Goal: Task Accomplishment & Management: Manage account settings

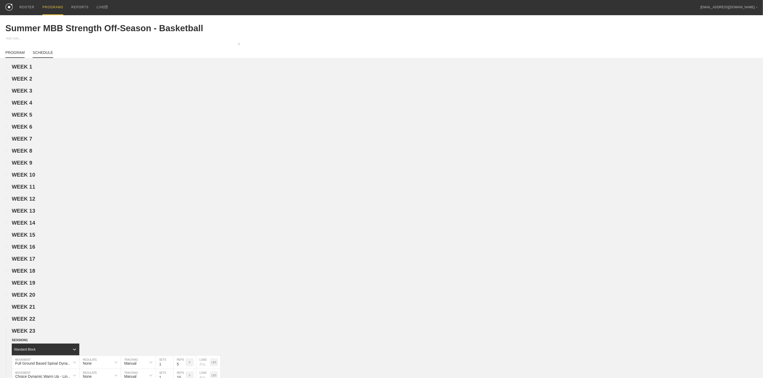
click at [42, 54] on link "SCHEDULE" at bounding box center [43, 53] width 20 height 7
type textarea "x"
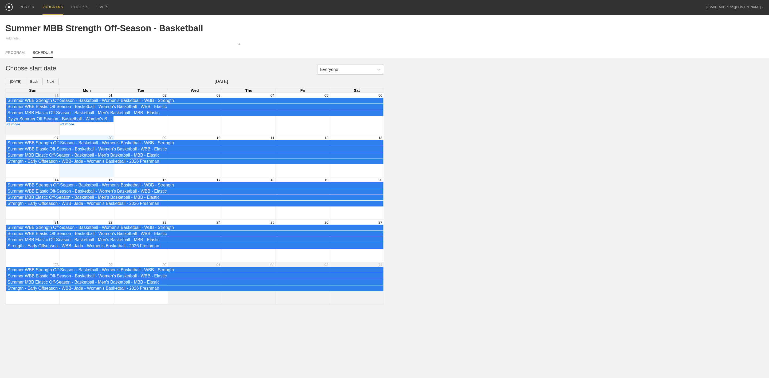
click at [67, 126] on button "+2 more" at bounding box center [67, 124] width 14 height 4
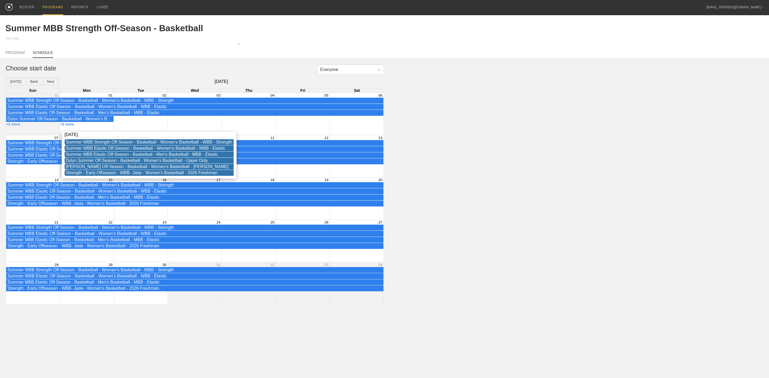
click at [145, 122] on div "Dylyn Summer Off-Season - Basketball - Women's Basketball - Upper Only" at bounding box center [195, 119] width 378 height 6
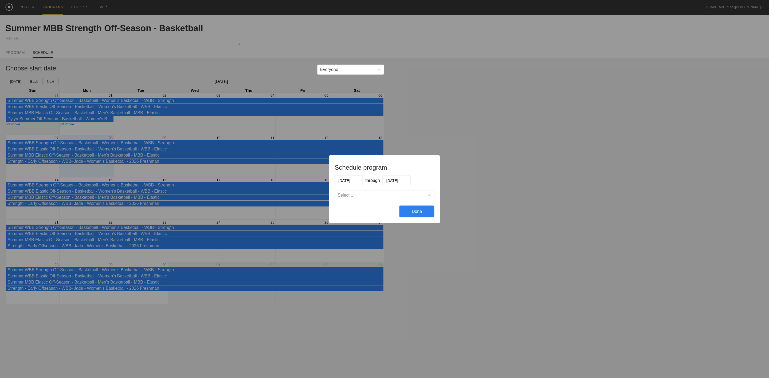
click at [525, 167] on div "Schedule program [DATE] through [DATE] Select... Done" at bounding box center [384, 189] width 769 height 378
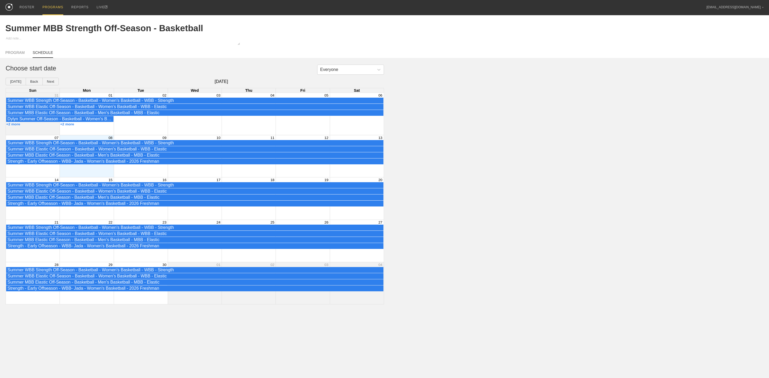
click at [81, 134] on div "Month View" at bounding box center [87, 114] width 54 height 42
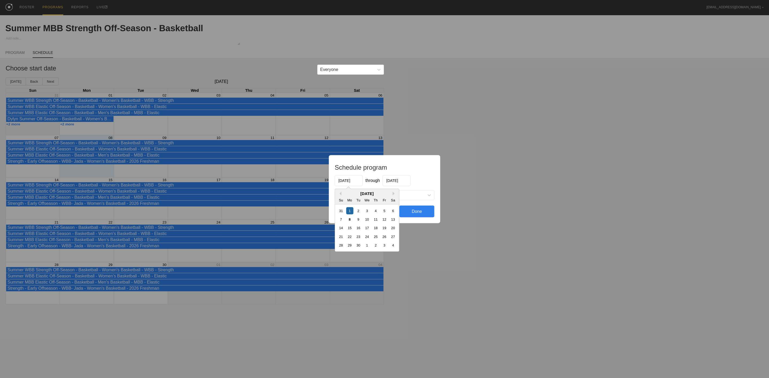
click at [354, 181] on input "[DATE]" at bounding box center [349, 180] width 28 height 11
click at [340, 194] on button "Previous Month" at bounding box center [340, 194] width 4 height 4
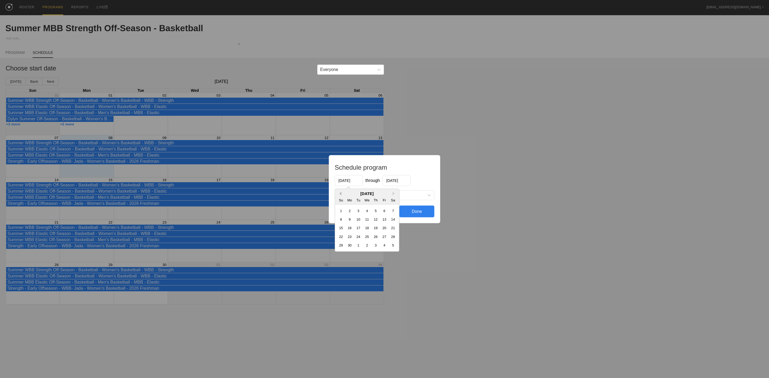
click at [340, 194] on button "Previous Month" at bounding box center [340, 194] width 4 height 4
click at [350, 218] on div "7" at bounding box center [349, 219] width 7 height 7
type input "[DATE]"
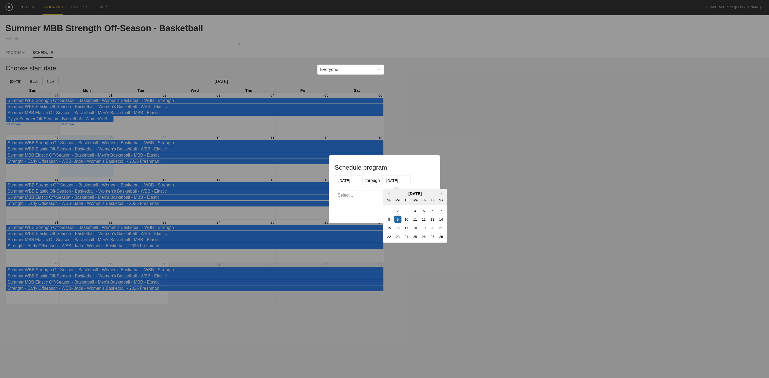
click at [401, 180] on input "[DATE]" at bounding box center [397, 180] width 28 height 11
click at [537, 196] on div "Schedule program [DATE] through [DATE] Previous Month Next Month [DATE] Su Mo T…" at bounding box center [384, 189] width 769 height 378
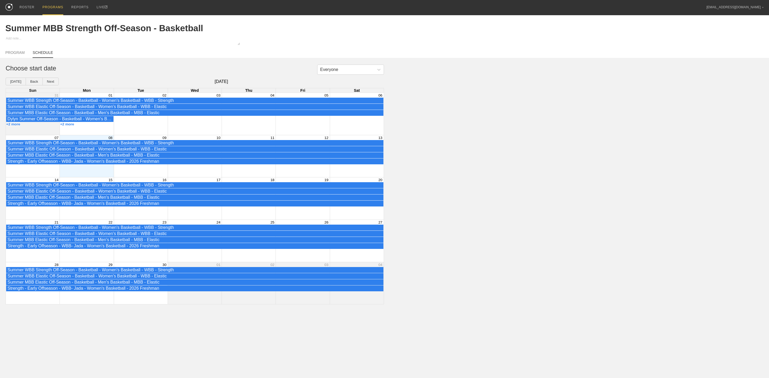
click at [91, 132] on div "Month View" at bounding box center [87, 114] width 54 height 42
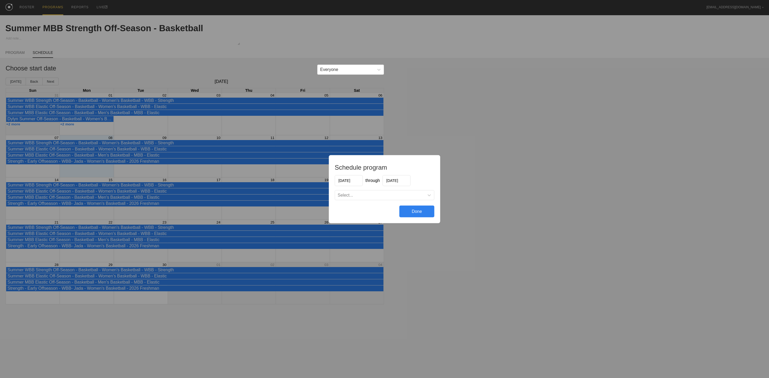
click at [348, 181] on input "[DATE]" at bounding box center [349, 180] width 28 height 11
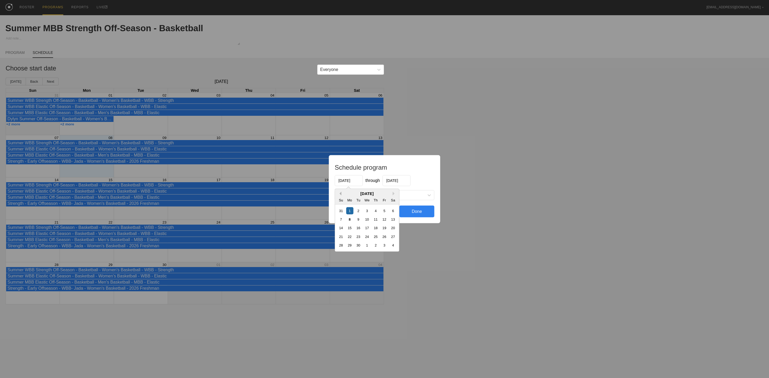
click at [340, 194] on button "Previous Month" at bounding box center [340, 194] width 4 height 4
click at [339, 193] on button "Previous Month" at bounding box center [340, 194] width 4 height 4
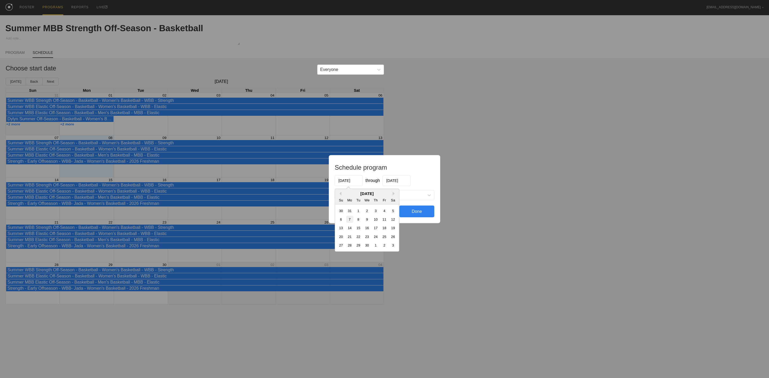
click at [350, 221] on div "7" at bounding box center [349, 219] width 7 height 7
type input "[DATE]"
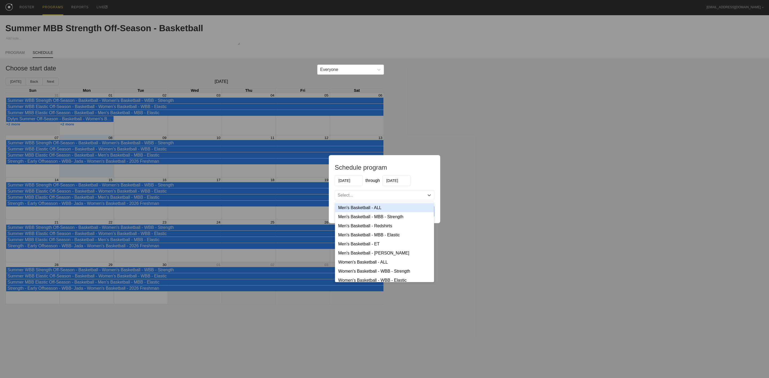
click at [396, 194] on div "Select..." at bounding box center [379, 195] width 89 height 5
click at [386, 219] on div "Men's Basketball - MBB - Strength" at bounding box center [384, 216] width 99 height 9
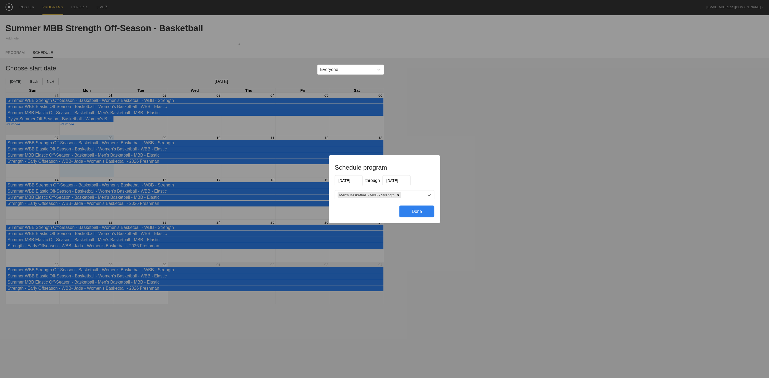
click at [419, 212] on div "Done" at bounding box center [417, 212] width 35 height 12
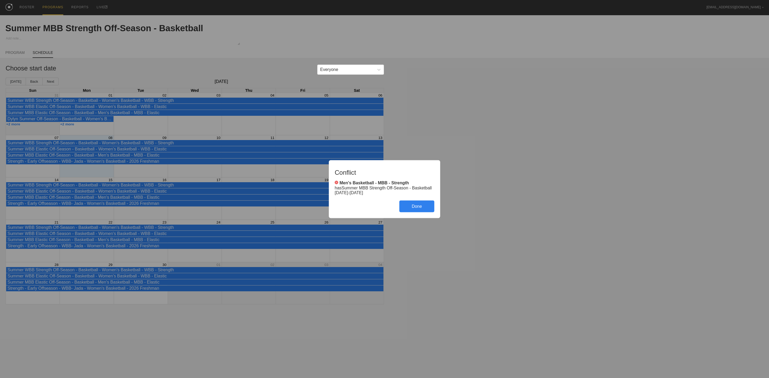
click at [417, 206] on div "Done" at bounding box center [417, 207] width 35 height 12
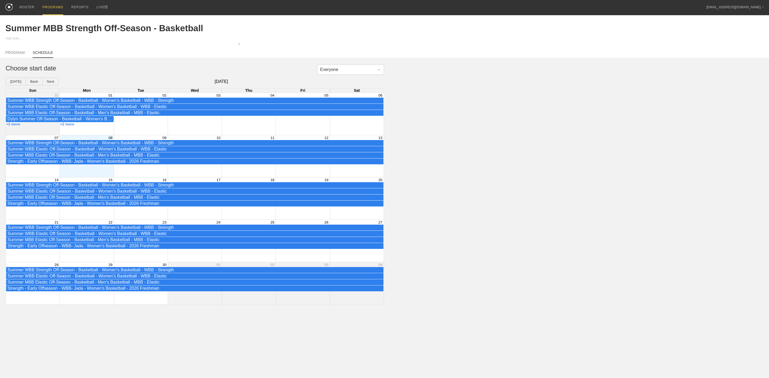
click at [95, 122] on div "Dylyn Summer Off-Season - Basketball - Women's Basketball - Upper Only" at bounding box center [59, 119] width 105 height 5
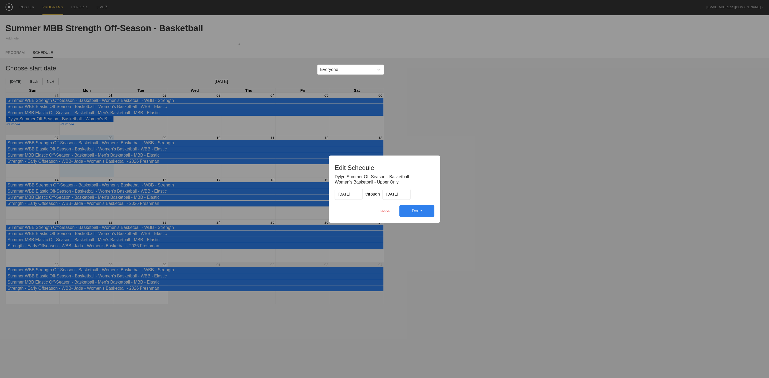
click at [403, 195] on input "[DATE]" at bounding box center [397, 194] width 28 height 11
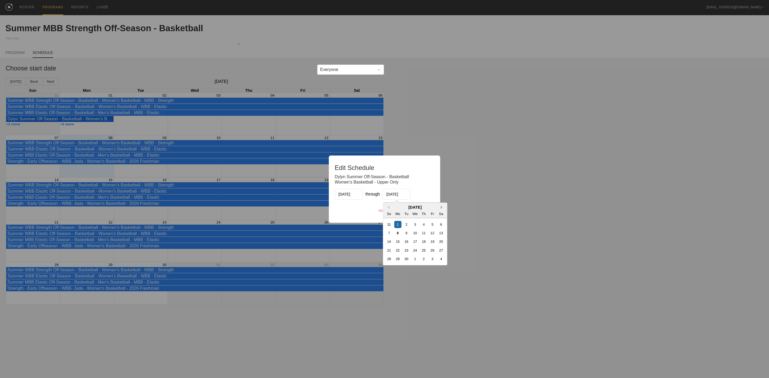
click at [442, 206] on button "Next Month" at bounding box center [443, 208] width 4 height 4
click at [389, 209] on div "[DATE]" at bounding box center [415, 207] width 64 height 5
click at [389, 207] on div "[DATE]" at bounding box center [415, 207] width 64 height 5
click at [389, 206] on button "Previous Month" at bounding box center [388, 208] width 4 height 4
click at [433, 243] on div "19" at bounding box center [432, 241] width 7 height 7
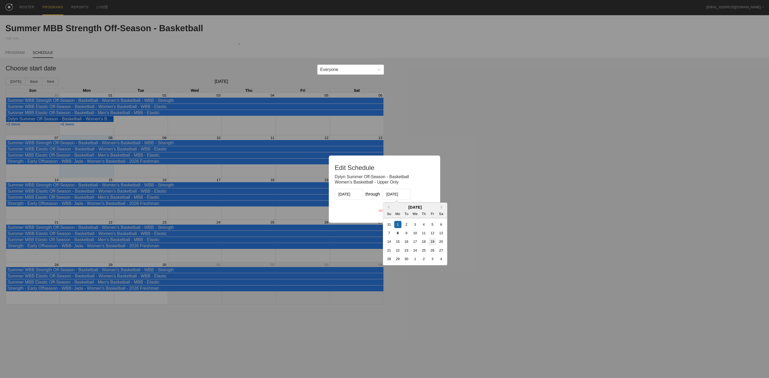
type input "[DATE]"
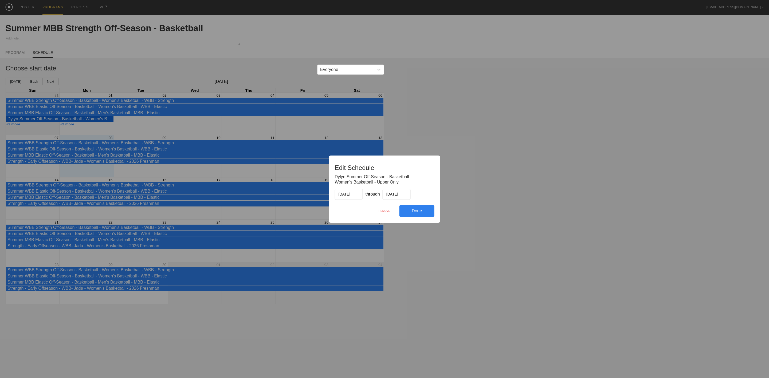
click at [416, 208] on div "Done" at bounding box center [417, 211] width 35 height 12
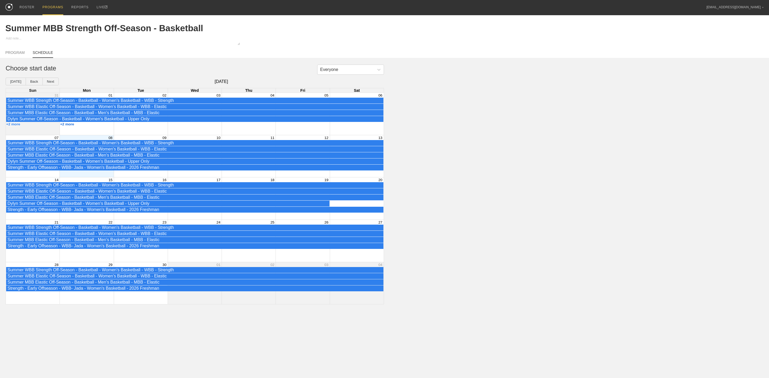
click at [67, 126] on button "+2 more" at bounding box center [67, 124] width 14 height 4
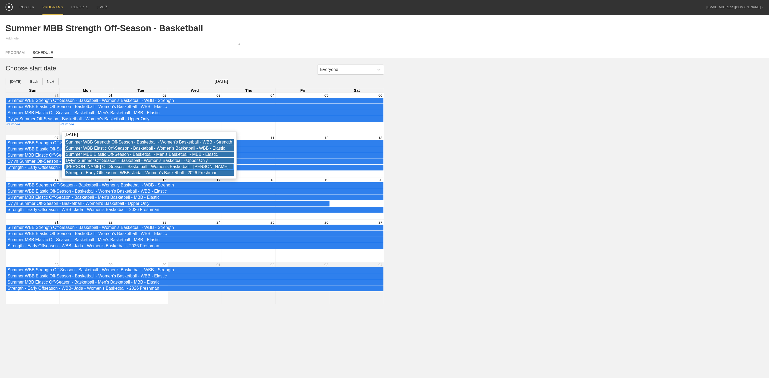
click at [94, 169] on div "[PERSON_NAME] Off-Season - Basketball - Women's Basketball - [PERSON_NAME]" at bounding box center [149, 167] width 166 height 5
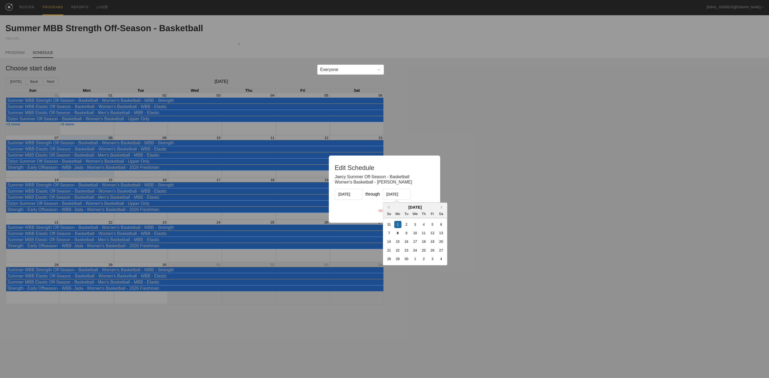
click at [406, 194] on input "[DATE]" at bounding box center [397, 194] width 28 height 11
click at [435, 241] on div "19" at bounding box center [432, 241] width 7 height 7
type input "[DATE]"
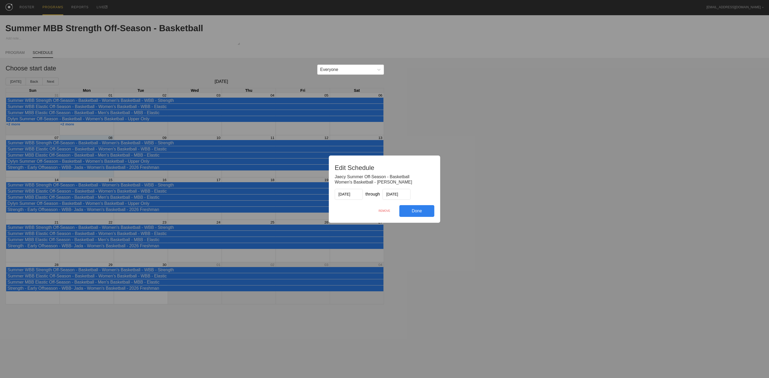
click at [422, 213] on div "Done" at bounding box center [417, 211] width 35 height 12
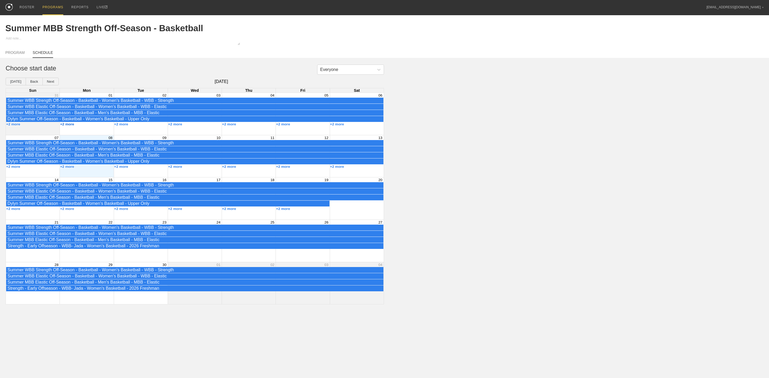
click at [71, 126] on button "+2 more" at bounding box center [67, 124] width 14 height 4
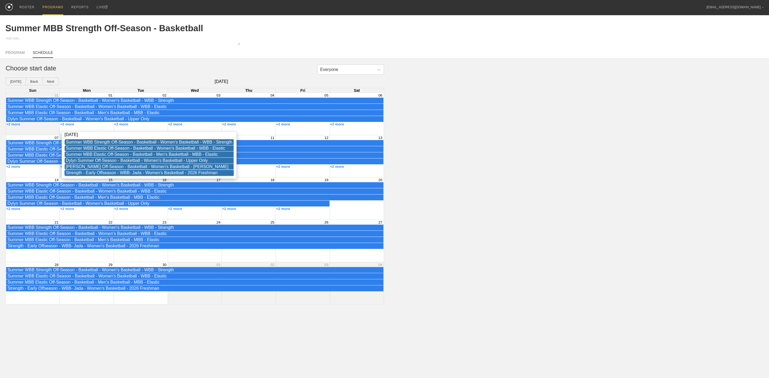
click at [134, 175] on div "Strength - Early Offseason - WBB- Jada - Women's Basketball - 2026 Freshman" at bounding box center [149, 173] width 166 height 5
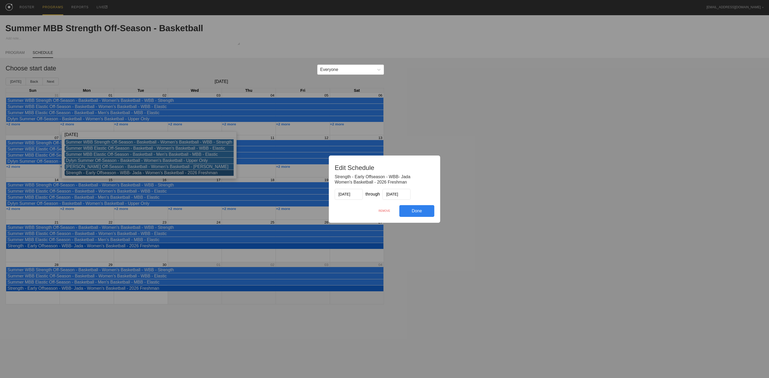
click at [422, 212] on div "Done" at bounding box center [417, 211] width 35 height 12
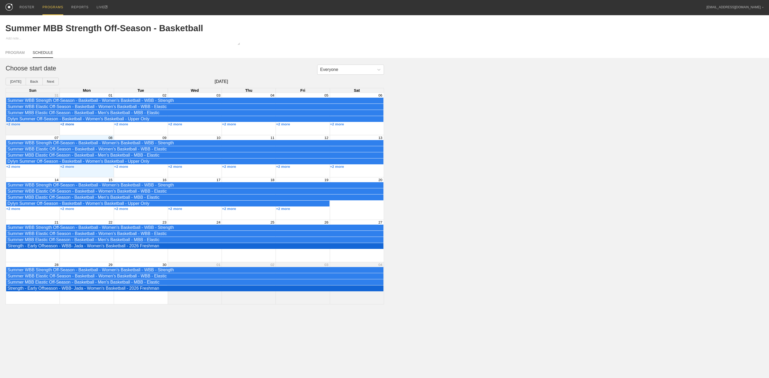
click at [68, 126] on button "+2 more" at bounding box center [67, 124] width 14 height 4
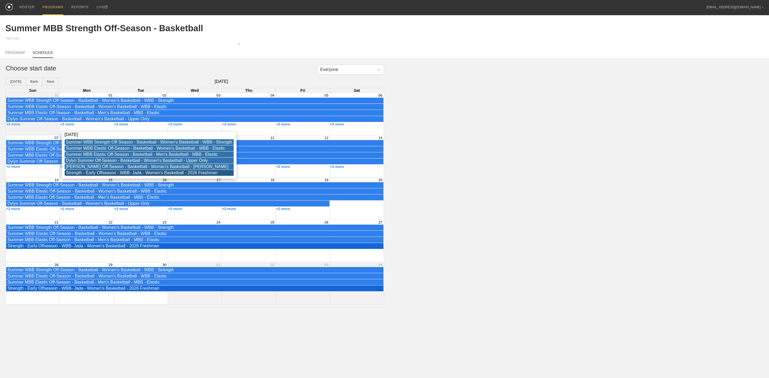
click at [461, 171] on div "Everyone Choose start date [DATE] Back Next [DATE] Sun Mon Tue Wed Thu Fri Sat …" at bounding box center [384, 185] width 769 height 240
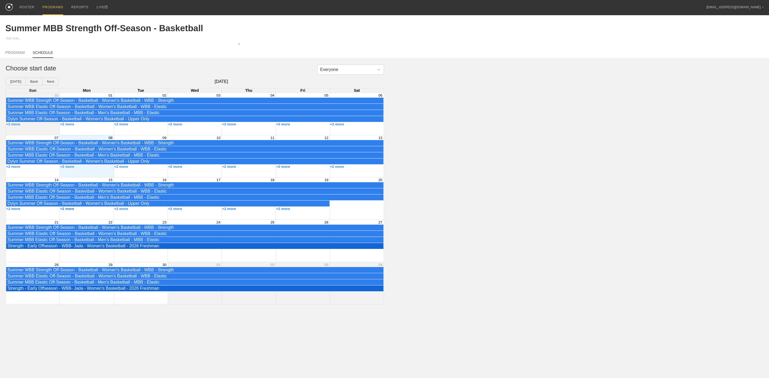
click at [72, 211] on button "+2 more" at bounding box center [67, 209] width 14 height 4
click at [69, 126] on button "+2 more" at bounding box center [67, 124] width 14 height 4
click at [616, 121] on div "Everyone Choose start date [DATE] Back Next [DATE] Sun Mon Tue Wed Thu Fri Sat …" at bounding box center [384, 185] width 769 height 240
click at [52, 7] on div "PROGRAMS" at bounding box center [52, 7] width 21 height 15
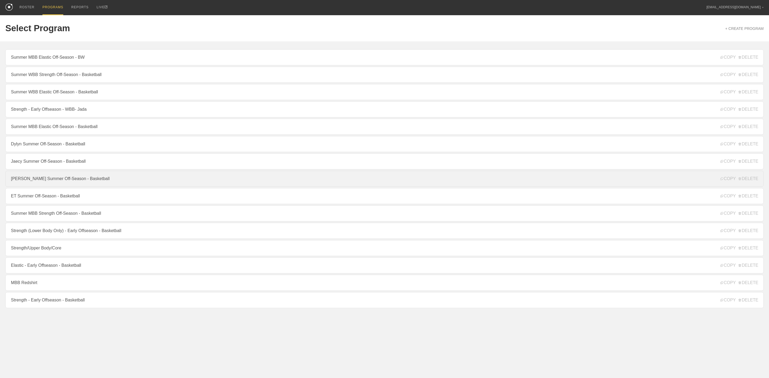
click at [49, 181] on link "[PERSON_NAME] Summer Off-Season - Basketball" at bounding box center [384, 179] width 759 height 16
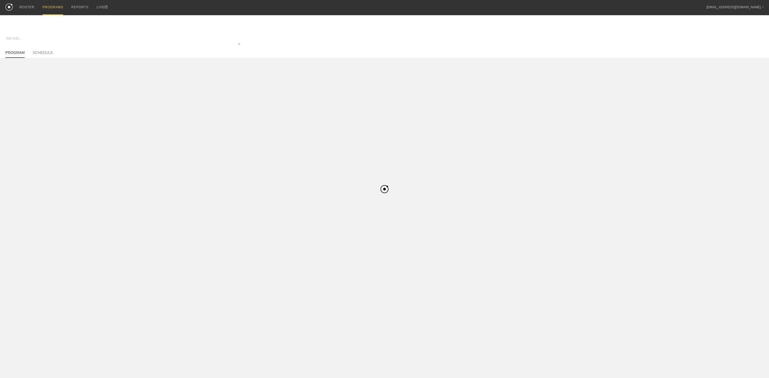
type textarea "x"
type input "[PERSON_NAME] Summer Off-Season - Basketball"
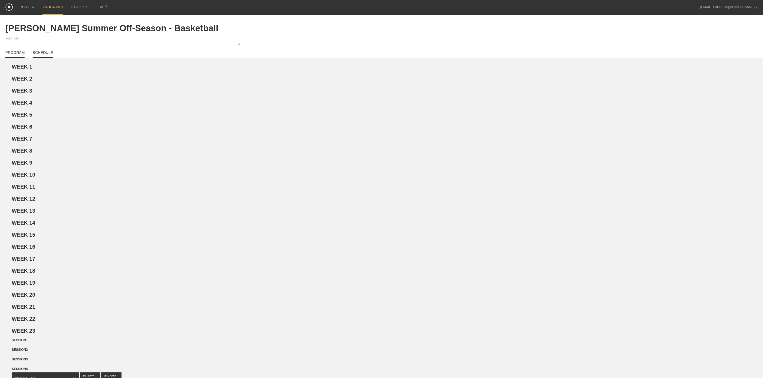
click at [46, 54] on link "SCHEDULE" at bounding box center [43, 53] width 20 height 7
type textarea "x"
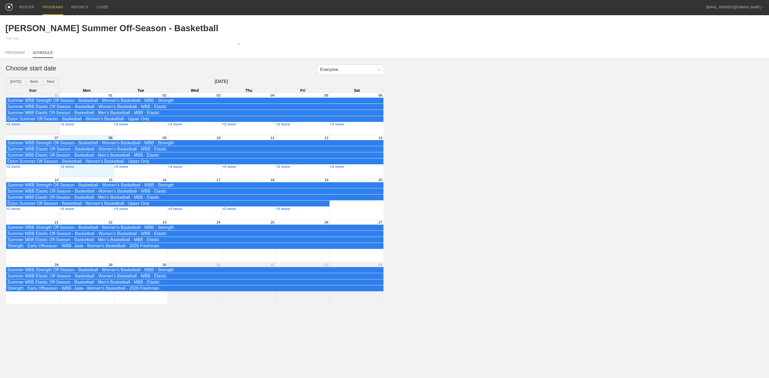
click at [85, 127] on div "+2 more" at bounding box center [87, 124] width 54 height 4
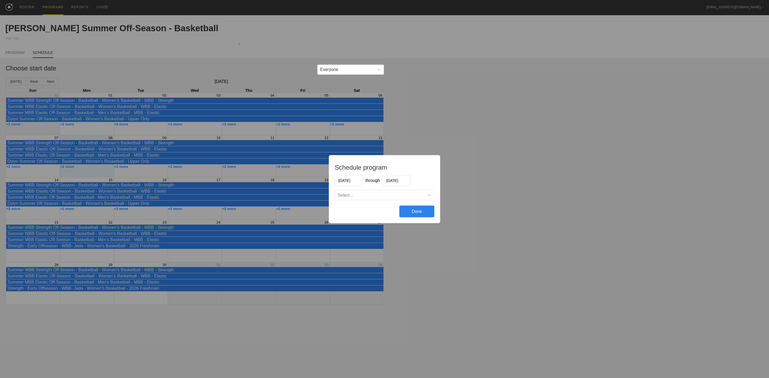
click at [354, 181] on input "[DATE]" at bounding box center [349, 180] width 28 height 11
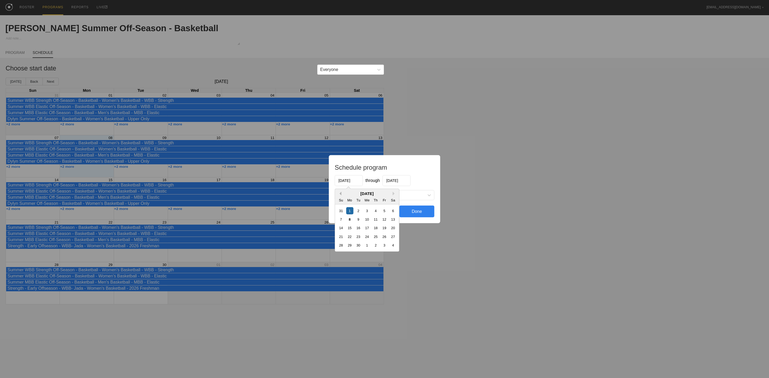
click at [339, 194] on button "Previous Month" at bounding box center [340, 194] width 4 height 4
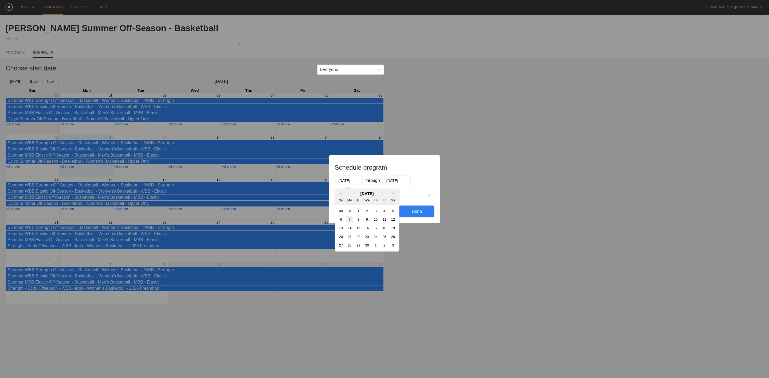
click at [348, 220] on div "7" at bounding box center [349, 219] width 7 height 7
type input "[DATE]"
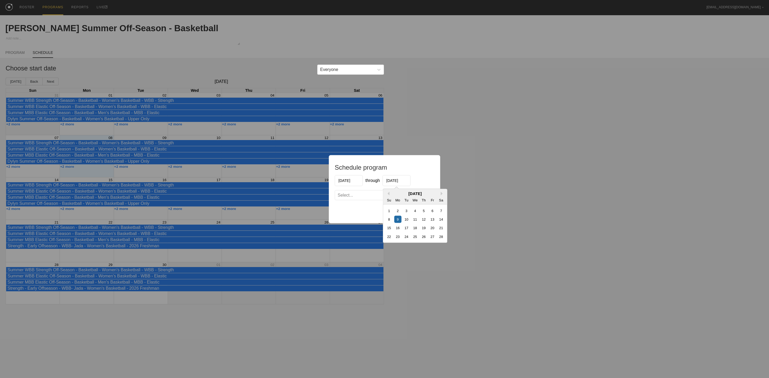
click at [400, 176] on input "[DATE]" at bounding box center [397, 180] width 28 height 11
click at [356, 193] on div "Select..." at bounding box center [379, 195] width 89 height 5
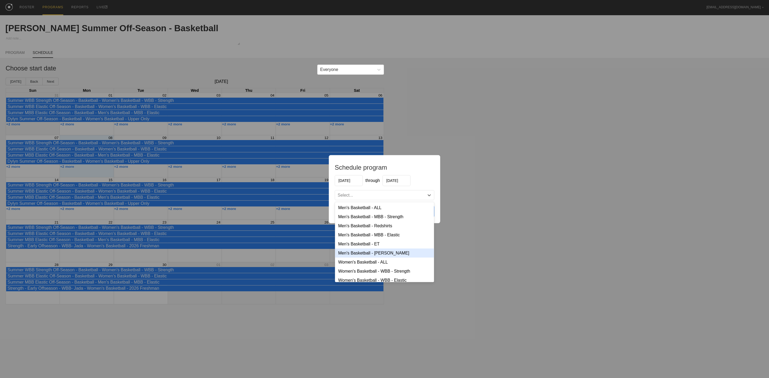
drag, startPoint x: 368, startPoint y: 253, endPoint x: 364, endPoint y: 250, distance: 4.7
click at [369, 253] on div "Men's Basketball - [PERSON_NAME]" at bounding box center [384, 253] width 99 height 9
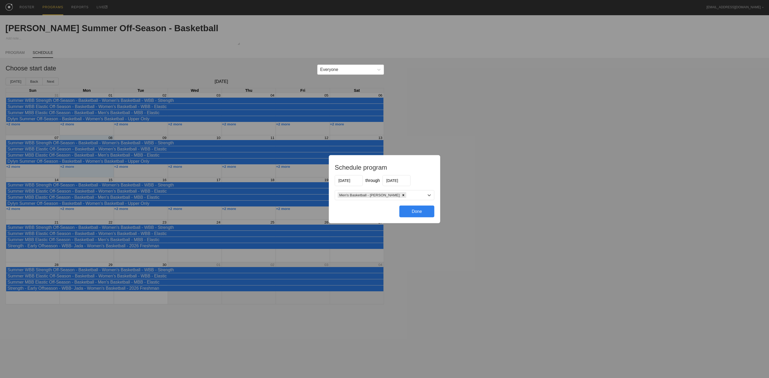
click at [421, 210] on div "Done" at bounding box center [417, 212] width 35 height 12
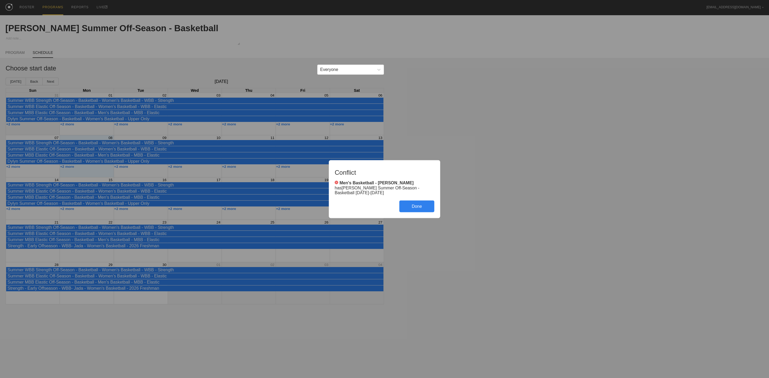
click at [417, 206] on div "Done" at bounding box center [417, 207] width 35 height 12
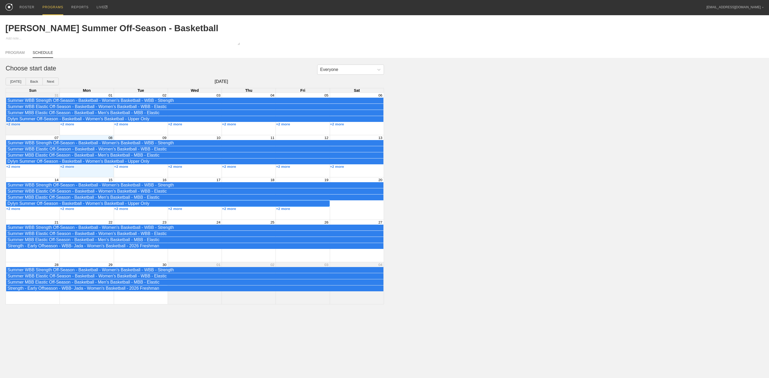
click at [77, 206] on div "Dylyn Summer Off-Season - Basketball - Women's Basketball - Upper Only" at bounding box center [167, 203] width 321 height 5
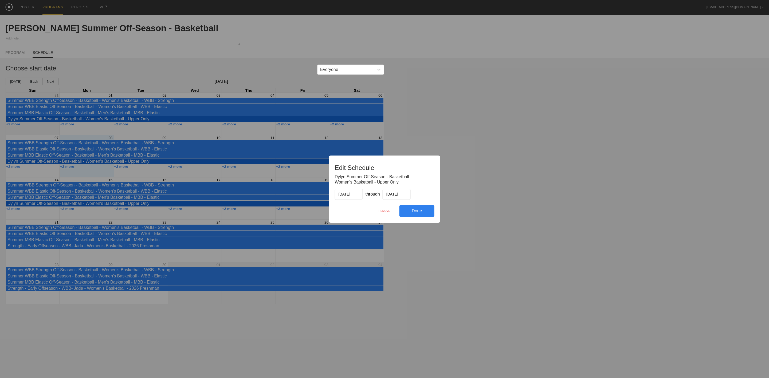
click at [512, 178] on div "Edit Schedule Dylyn Summer Off-Season - Basketball Women's Basketball - Upper O…" at bounding box center [384, 189] width 769 height 378
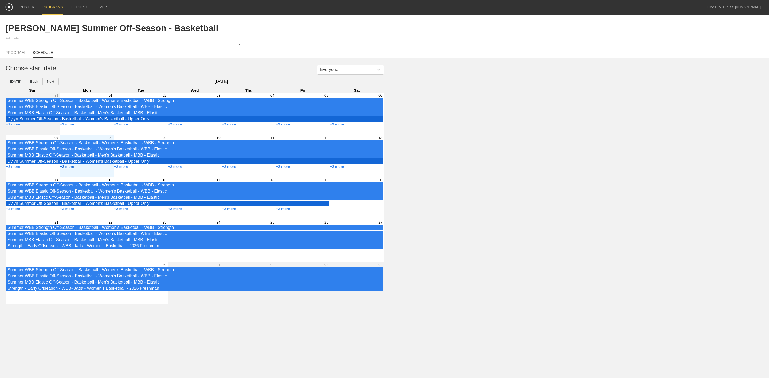
click at [67, 169] on button "+2 more" at bounding box center [67, 167] width 14 height 4
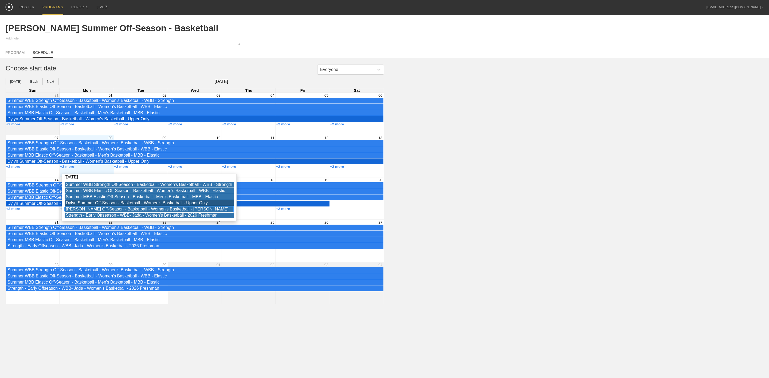
click at [82, 210] on div "[PERSON_NAME] Off-Season - Basketball - Women's Basketball - [PERSON_NAME]" at bounding box center [149, 209] width 166 height 5
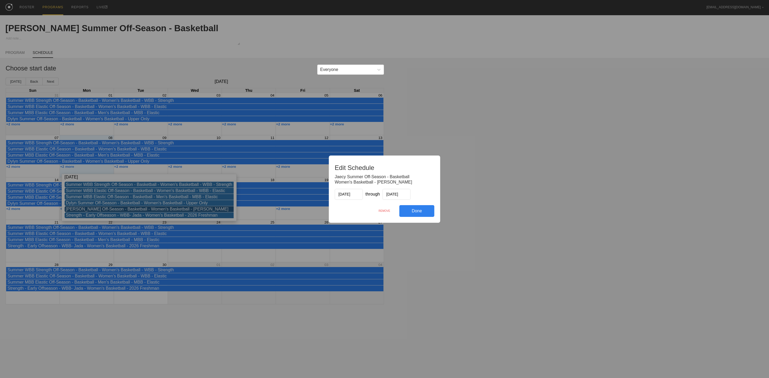
click at [421, 213] on div "Done" at bounding box center [417, 211] width 35 height 12
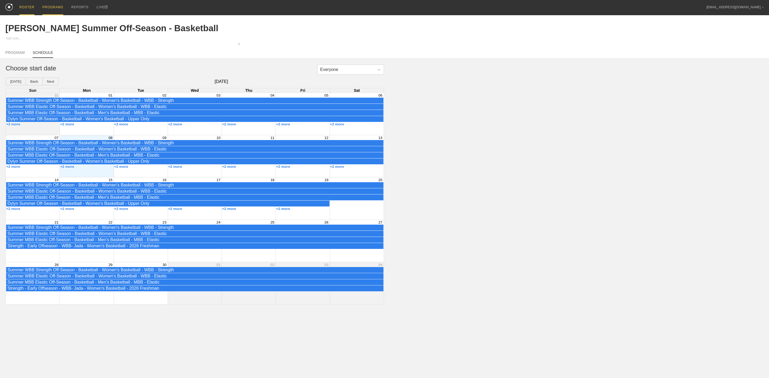
click at [28, 8] on div "ROSTER" at bounding box center [26, 7] width 15 height 15
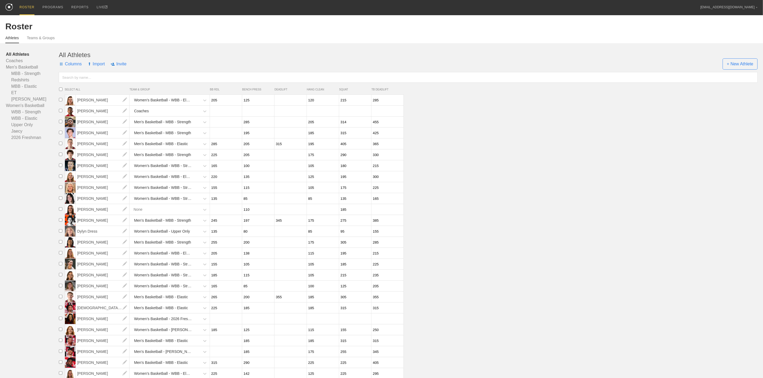
click at [522, 213] on li "[PERSON_NAME] None 110 185" at bounding box center [410, 209] width 706 height 11
click at [53, 7] on div "PROGRAMS" at bounding box center [52, 7] width 21 height 15
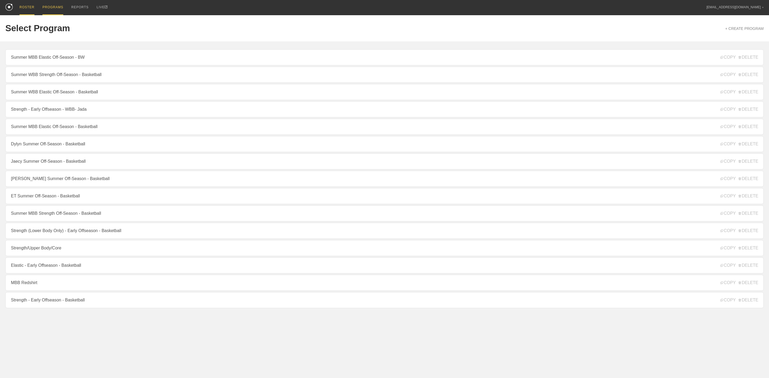
click at [24, 9] on div "ROSTER" at bounding box center [26, 7] width 15 height 15
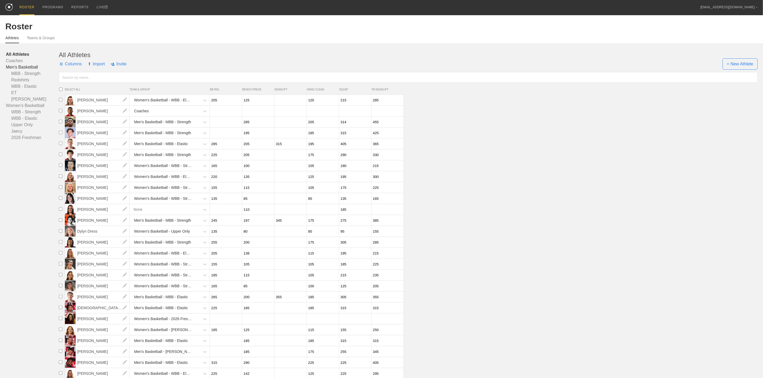
click at [32, 70] on link "Men's Basketball" at bounding box center [32, 67] width 53 height 6
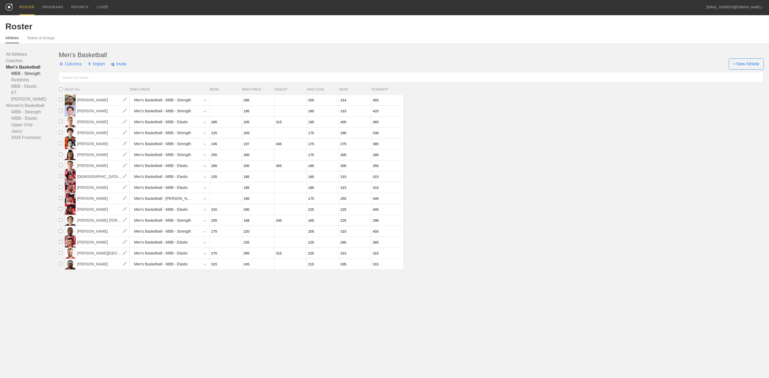
click at [35, 75] on link "MBB - Strength" at bounding box center [32, 74] width 53 height 6
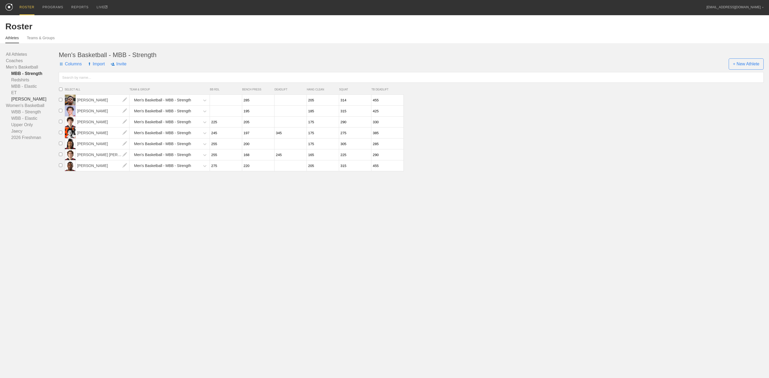
click at [16, 100] on link "[PERSON_NAME]" at bounding box center [32, 99] width 53 height 6
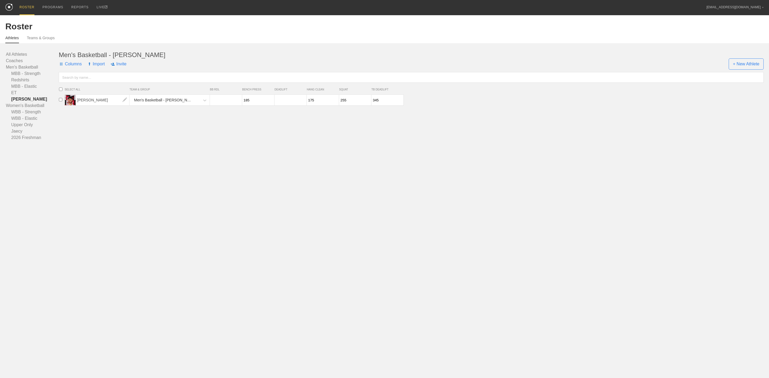
click at [38, 6] on link "PROGRAMS" at bounding box center [52, 7] width 29 height 14
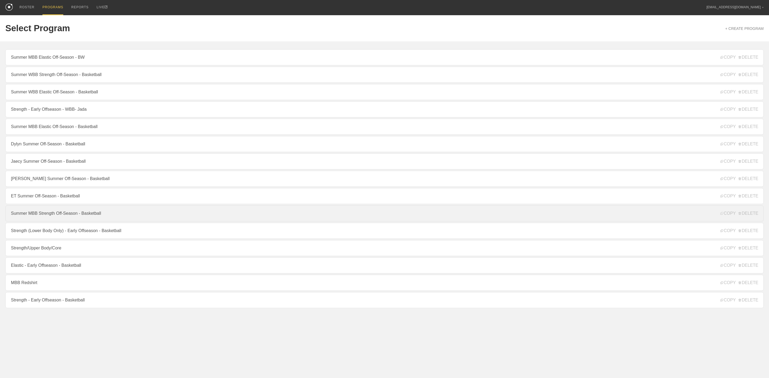
click at [66, 220] on link "Summer MBB Strength Off-Season - Basketball" at bounding box center [384, 214] width 759 height 16
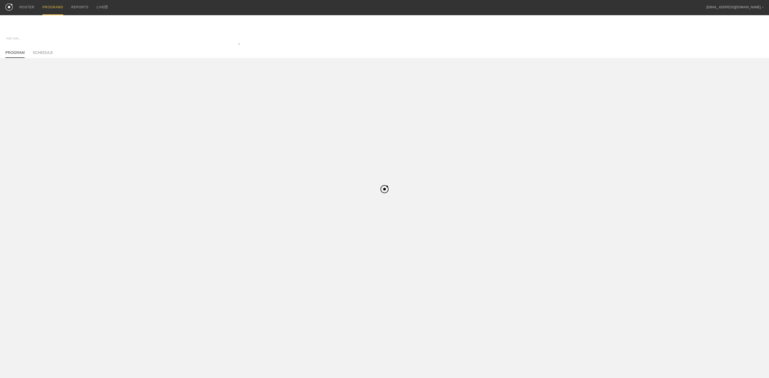
type textarea "x"
type input "Summer MBB Strength Off-Season - Basketball"
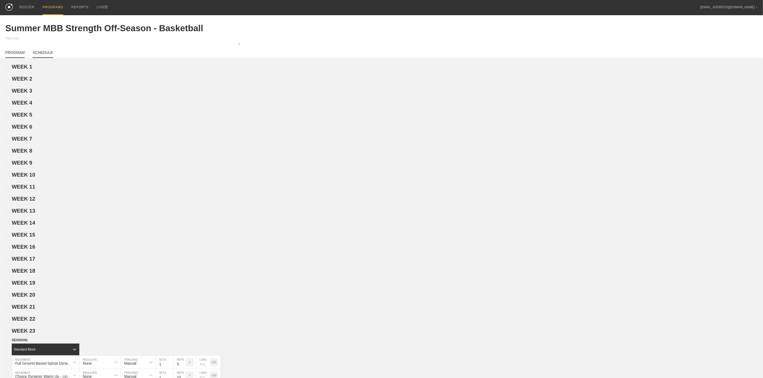
click at [40, 53] on link "SCHEDULE" at bounding box center [43, 53] width 20 height 7
type textarea "x"
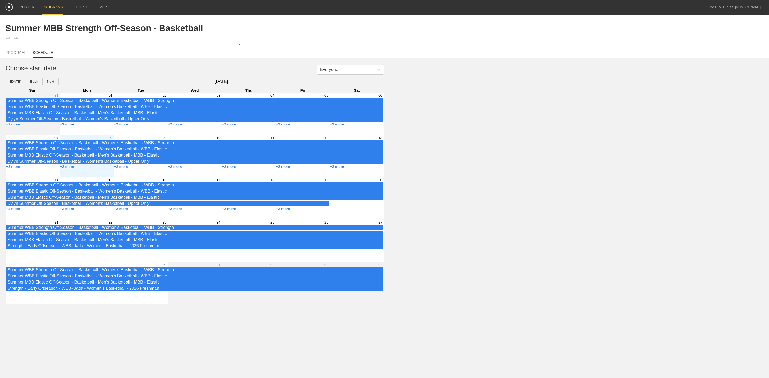
click at [71, 126] on button "+2 more" at bounding box center [67, 124] width 14 height 4
click at [623, 124] on div "Everyone Choose start date [DATE] Back Next [DATE] Sun Mon Tue Wed Thu Fri Sat …" at bounding box center [384, 185] width 769 height 240
click at [86, 122] on div "Dylyn Summer Off-Season - Basketball - Women's Basketball - Upper Only" at bounding box center [194, 119] width 377 height 6
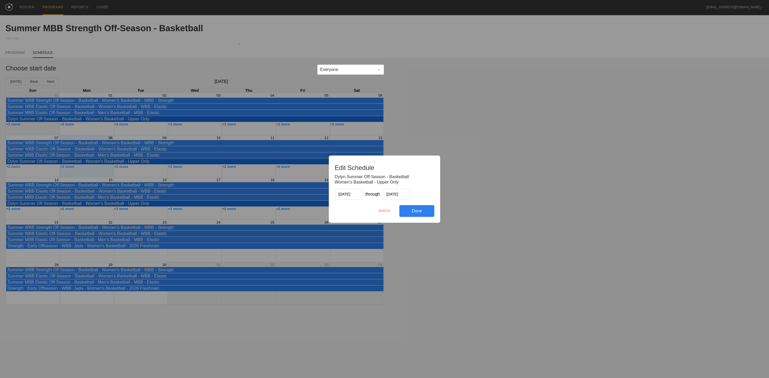
click at [557, 165] on div "Edit Schedule Dylyn Summer Off-Season - Basketball Women's Basketball - Upper O…" at bounding box center [384, 189] width 769 height 378
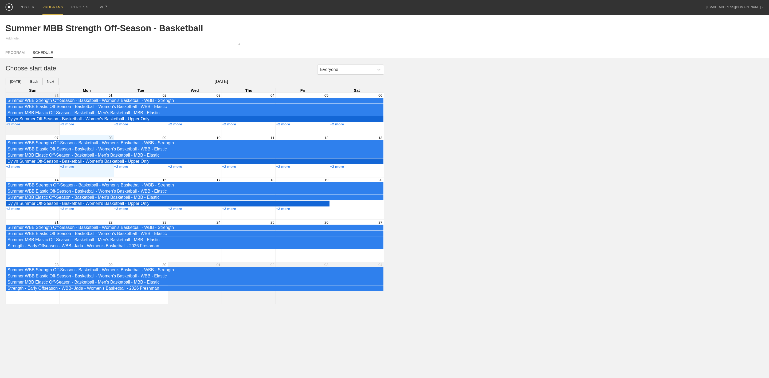
click at [88, 133] on div "Month View" at bounding box center [87, 114] width 54 height 42
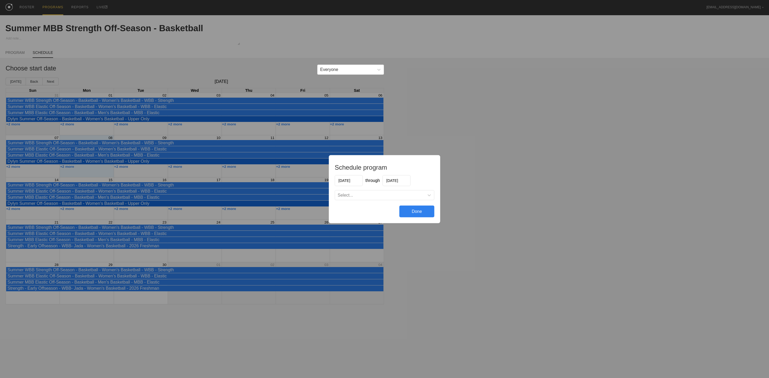
click at [353, 180] on input "[DATE]" at bounding box center [349, 180] width 28 height 11
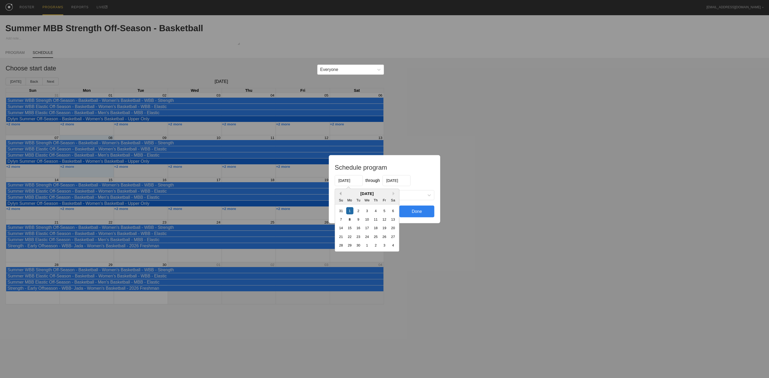
click at [341, 194] on button "Previous Month" at bounding box center [340, 194] width 4 height 4
click at [339, 193] on button "Previous Month" at bounding box center [340, 194] width 4 height 4
click at [339, 192] on button "Previous Month" at bounding box center [340, 194] width 4 height 4
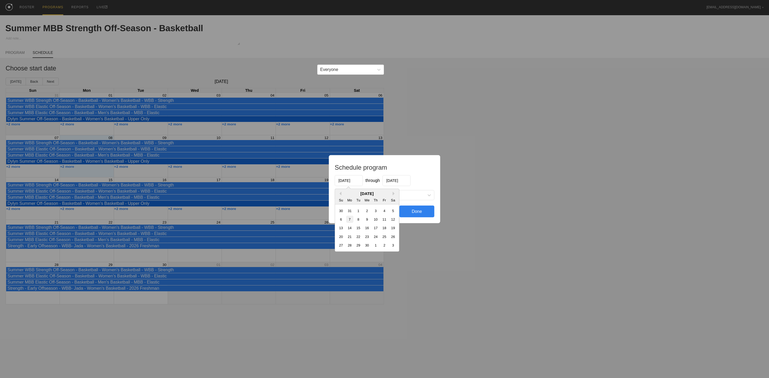
click at [350, 218] on div "7" at bounding box center [349, 219] width 7 height 7
type input "[DATE]"
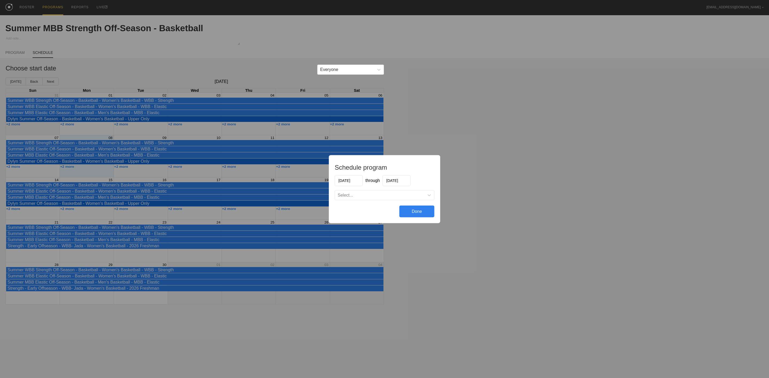
click at [405, 181] on input "[DATE]" at bounding box center [397, 180] width 28 height 11
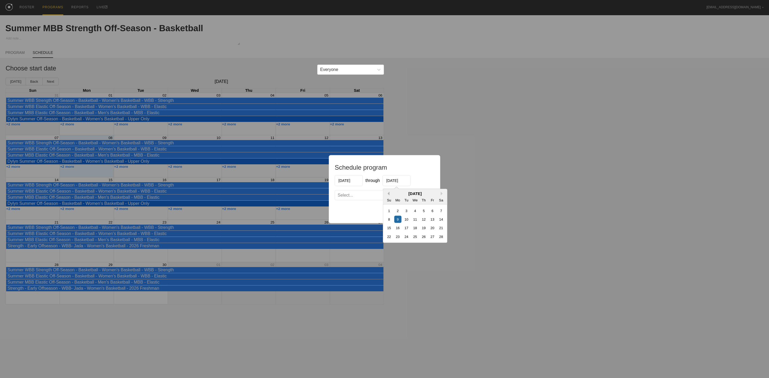
click at [388, 194] on button "Previous Month" at bounding box center [388, 194] width 4 height 4
click at [389, 194] on button "Previous Month" at bounding box center [388, 194] width 4 height 4
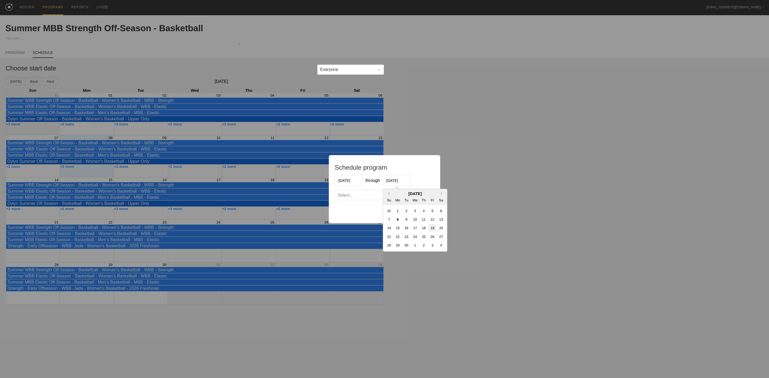
click at [433, 229] on div "19" at bounding box center [432, 227] width 7 height 7
type input "[DATE]"
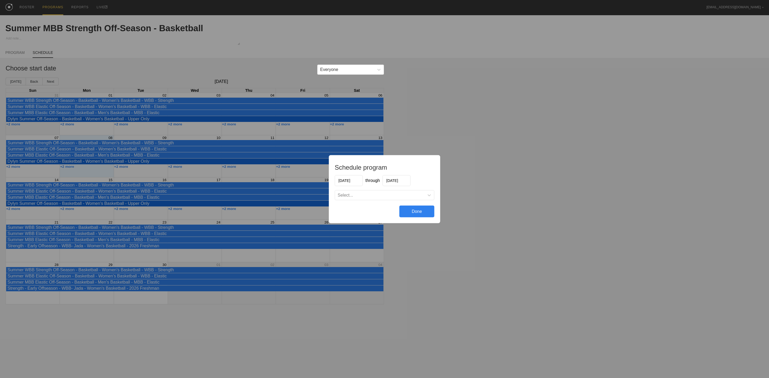
click at [387, 197] on div "Select..." at bounding box center [379, 195] width 89 height 5
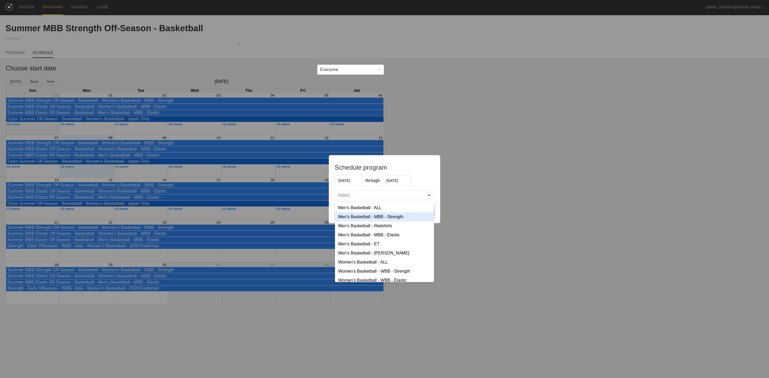
click at [381, 216] on div "Men's Basketball - MBB - Strength" at bounding box center [384, 216] width 99 height 9
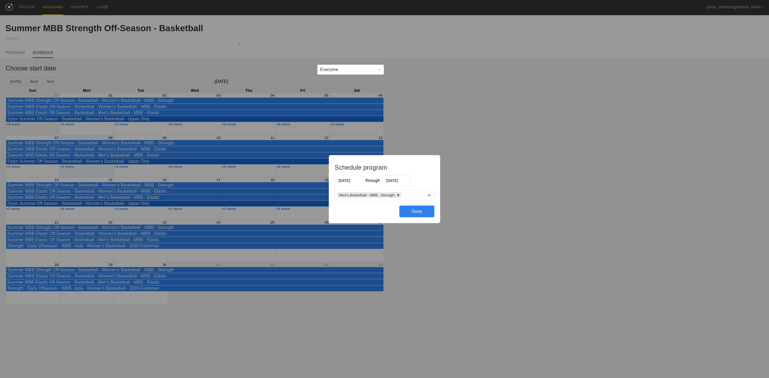
click at [424, 213] on div "Done" at bounding box center [417, 212] width 35 height 12
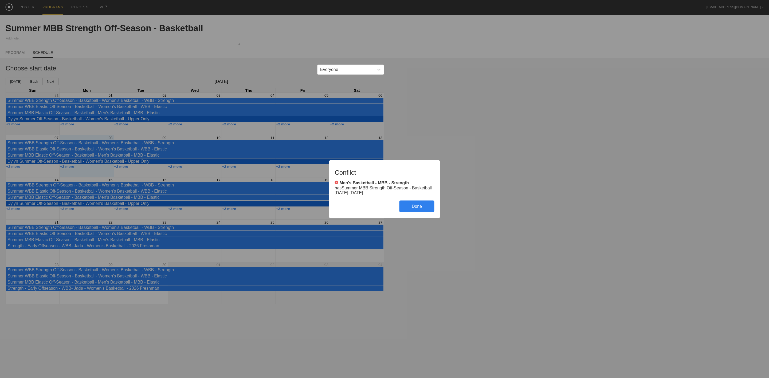
click at [416, 208] on div "Done" at bounding box center [417, 207] width 35 height 12
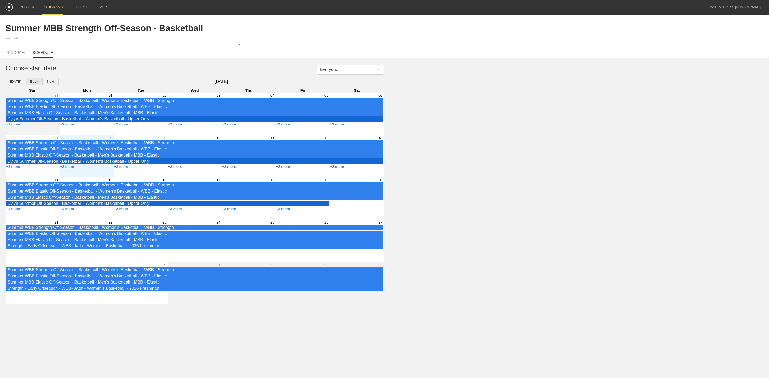
click at [32, 84] on button "Back" at bounding box center [34, 82] width 17 height 8
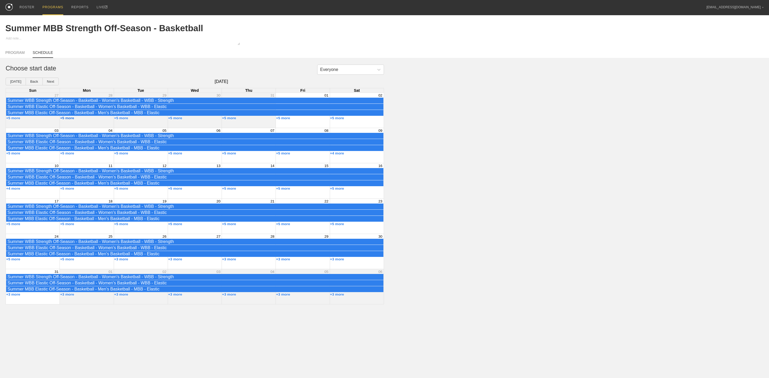
click at [69, 120] on button "+5 more" at bounding box center [67, 118] width 14 height 4
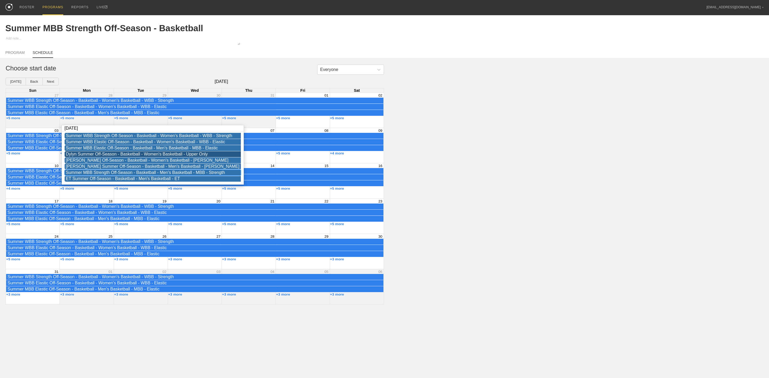
click at [97, 175] on div "Summer MBB Strength Off-Season - Basketball - Men's Basketball - MBB - Strength" at bounding box center [153, 172] width 174 height 5
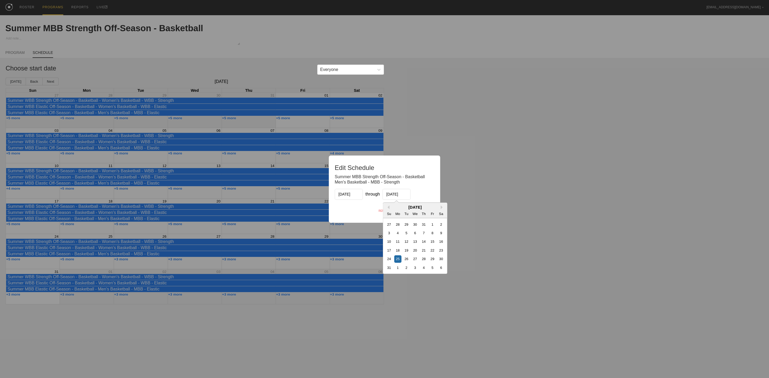
click at [396, 193] on input "[DATE]" at bounding box center [397, 194] width 28 height 11
click at [442, 207] on button "Next Month" at bounding box center [443, 208] width 4 height 4
click at [433, 244] on div "19" at bounding box center [432, 241] width 7 height 7
type input "[DATE]"
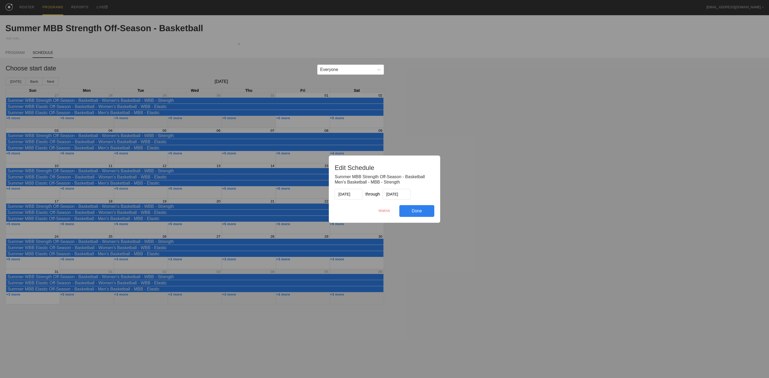
click at [423, 210] on div "Done" at bounding box center [417, 211] width 35 height 12
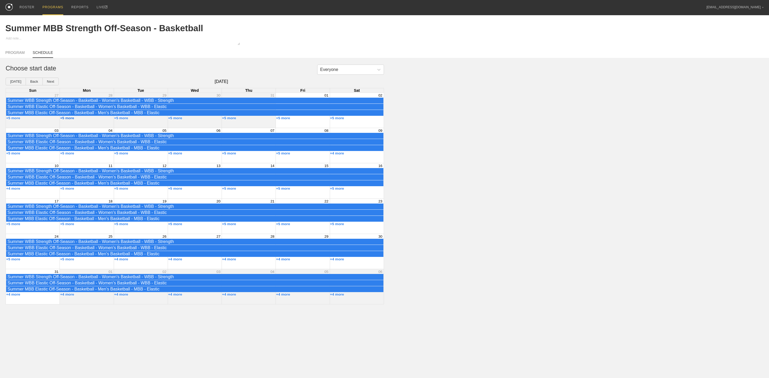
click at [68, 120] on button "+5 more" at bounding box center [67, 118] width 14 height 4
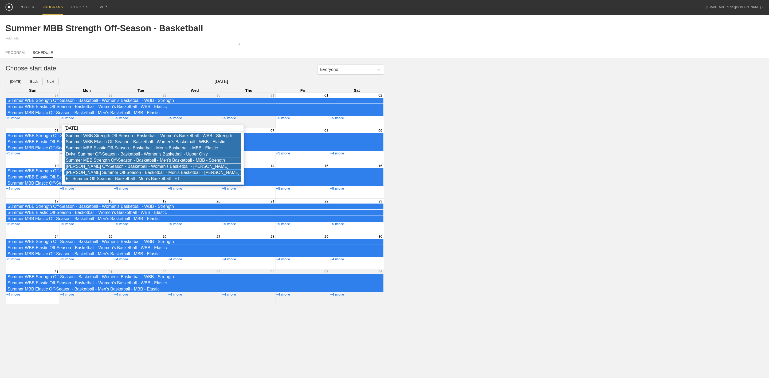
click at [79, 175] on div "[PERSON_NAME] Summer Off-Season - Basketball - Men's Basketball - [PERSON_NAME]" at bounding box center [153, 172] width 174 height 5
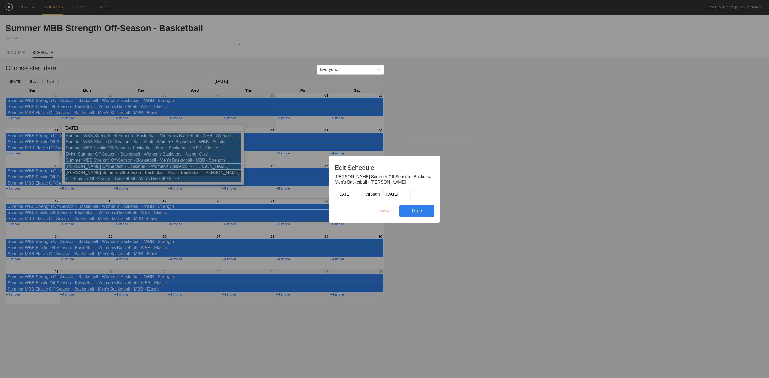
click at [403, 195] on input "[DATE]" at bounding box center [397, 194] width 28 height 11
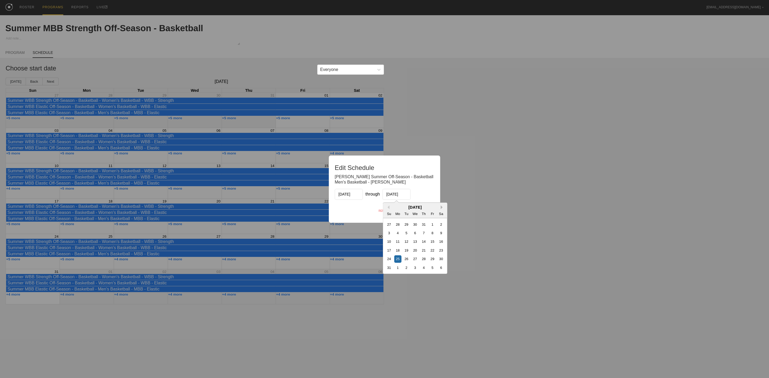
click at [442, 208] on button "Next Month" at bounding box center [443, 208] width 4 height 4
click at [434, 245] on div "19" at bounding box center [432, 241] width 7 height 7
type input "[DATE]"
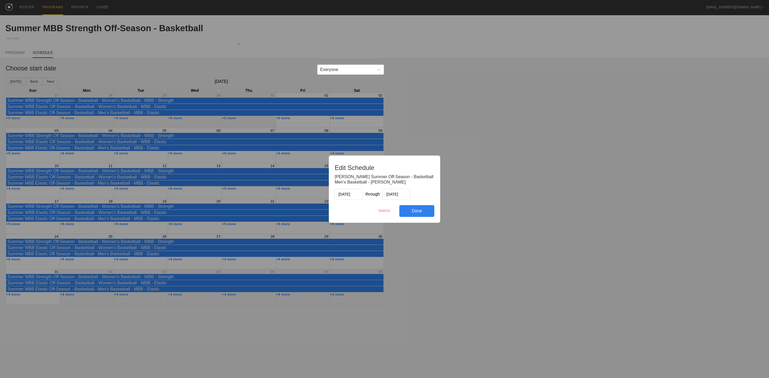
click at [422, 213] on div "Done" at bounding box center [417, 211] width 35 height 12
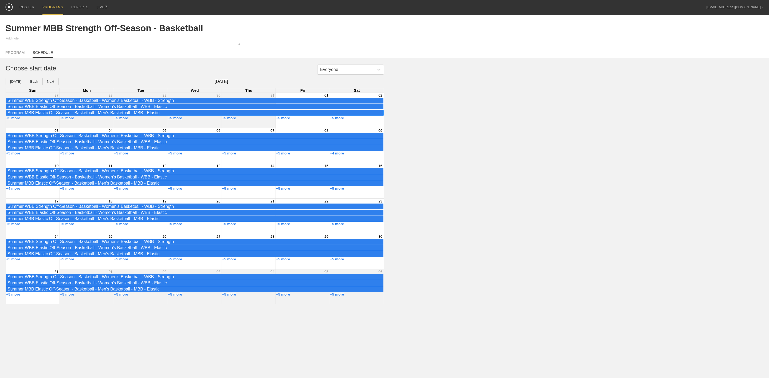
click at [45, 115] on div "Summer MBB Elastic Off-Season - Basketball - Men's Basketball - MBB - Elastic" at bounding box center [194, 113] width 375 height 5
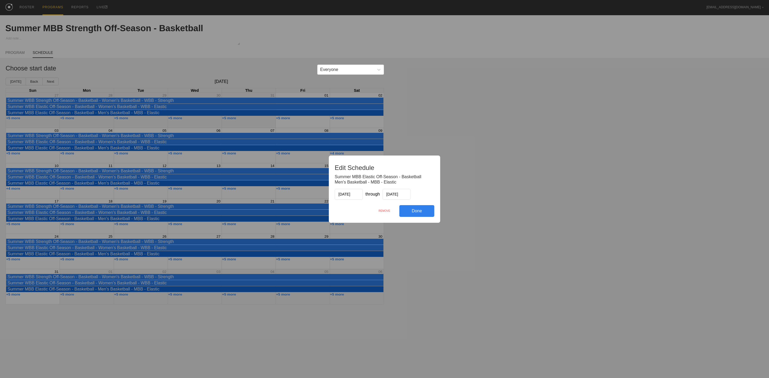
click at [412, 212] on div "Done" at bounding box center [417, 211] width 35 height 12
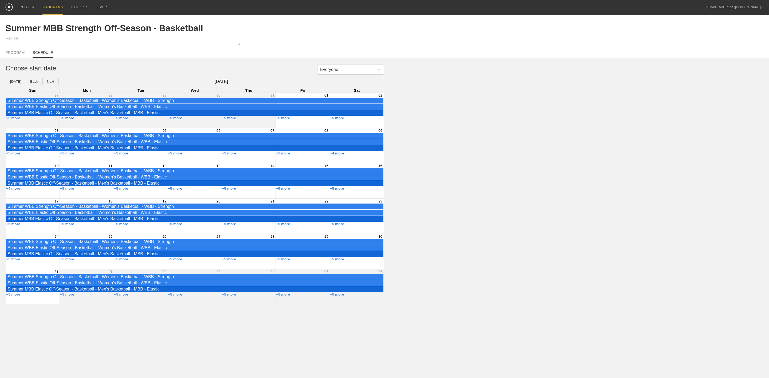
click at [69, 120] on button "+5 more" at bounding box center [67, 118] width 14 height 4
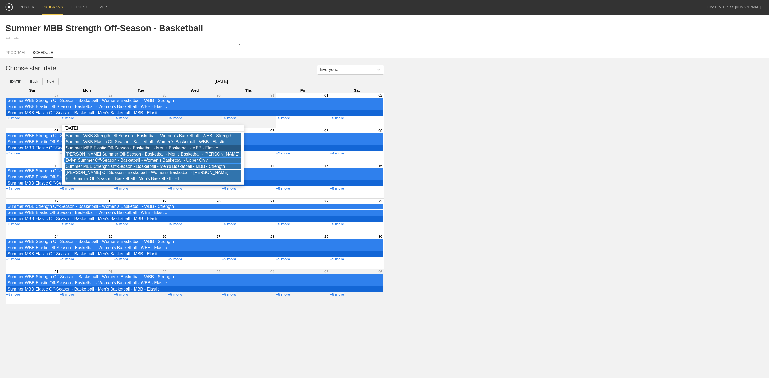
click at [86, 162] on div "Dylyn Summer Off-Season - Basketball - Women's Basketball - Upper Only" at bounding box center [153, 160] width 174 height 5
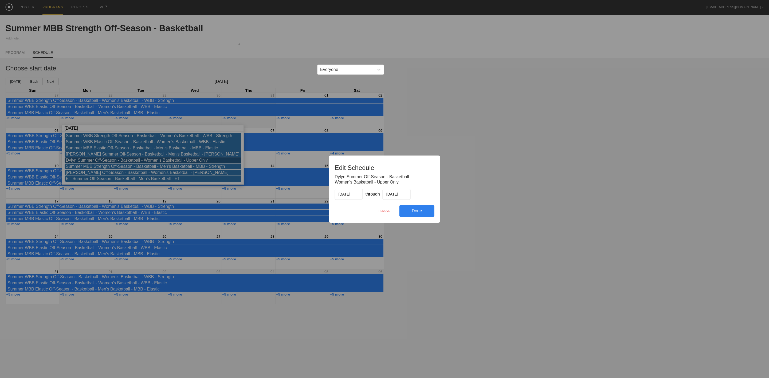
click at [80, 170] on div "Edit Schedule Dylyn Summer Off-Season - Basketball Women's Basketball - Upper O…" at bounding box center [384, 189] width 769 height 378
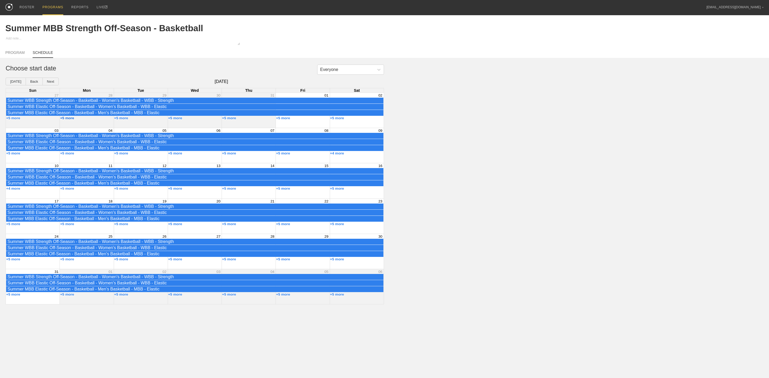
click at [69, 120] on button "+5 more" at bounding box center [67, 118] width 14 height 4
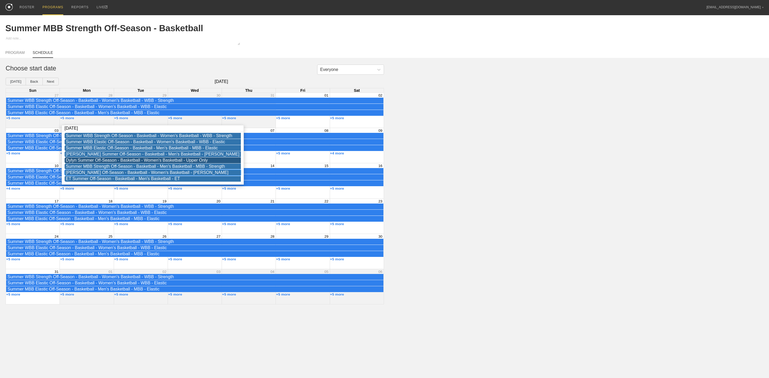
click at [80, 175] on div "[PERSON_NAME] Off-Season - Basketball - Women's Basketball - [PERSON_NAME]" at bounding box center [153, 172] width 174 height 5
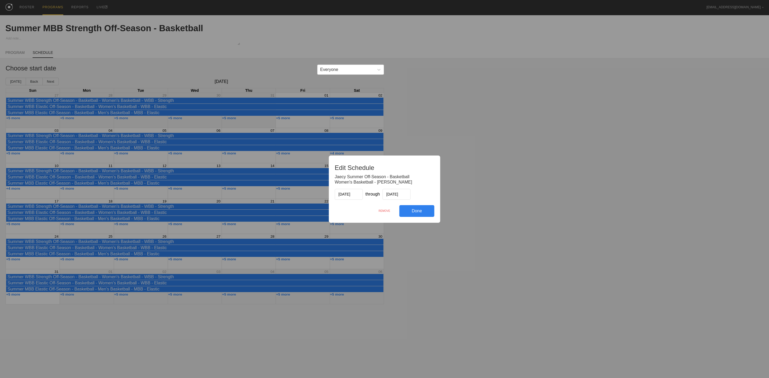
click at [424, 210] on div "Done" at bounding box center [417, 211] width 35 height 12
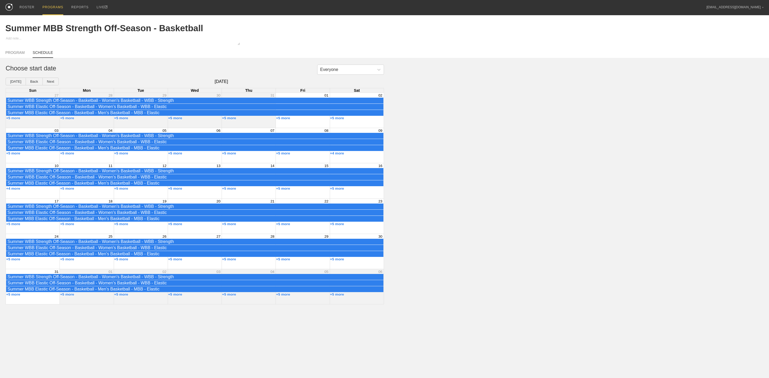
click at [479, 145] on div "Everyone Choose start date [DATE] Back Next [DATE] Sun Mon Tue Wed Thu Fri Sat …" at bounding box center [384, 185] width 769 height 240
click at [67, 120] on button "+5 more" at bounding box center [67, 118] width 14 height 4
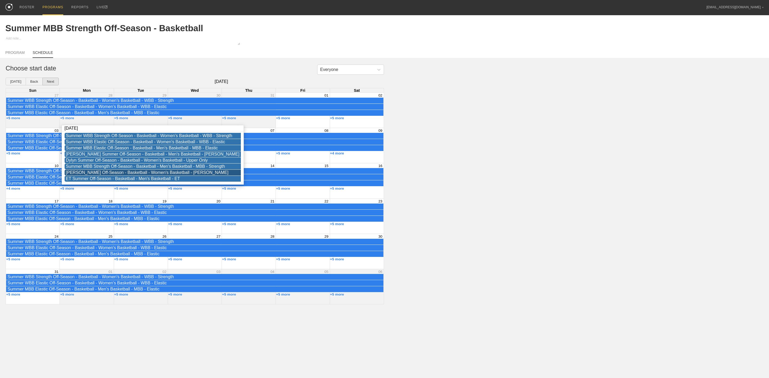
click at [53, 82] on button "Next" at bounding box center [50, 82] width 16 height 8
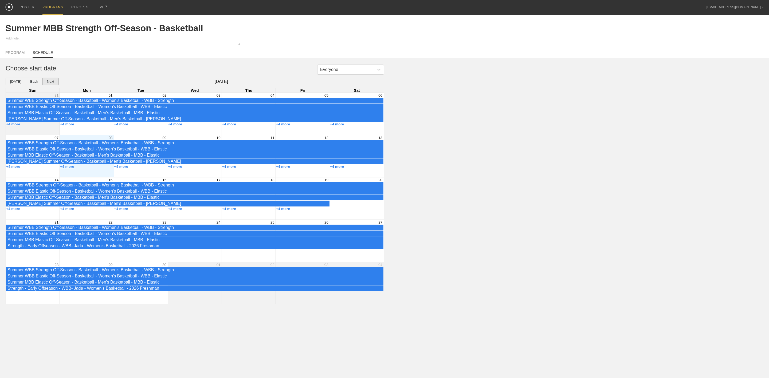
click at [52, 83] on button "Next" at bounding box center [50, 82] width 16 height 8
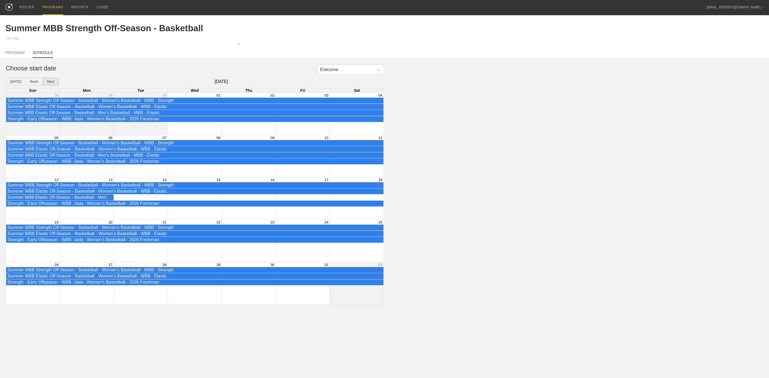
click at [52, 83] on button "Next" at bounding box center [50, 82] width 16 height 8
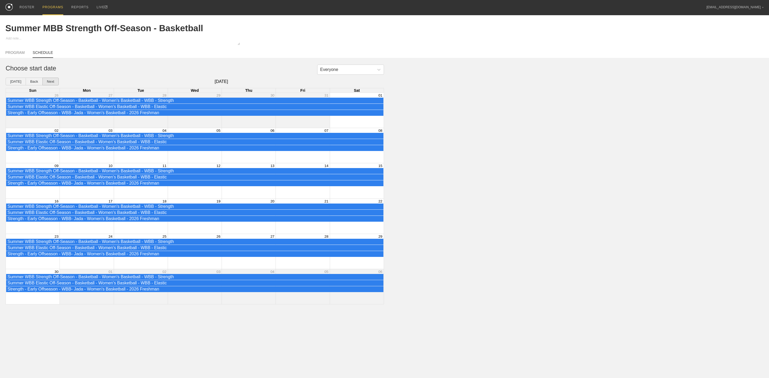
click at [52, 83] on button "Next" at bounding box center [50, 82] width 16 height 8
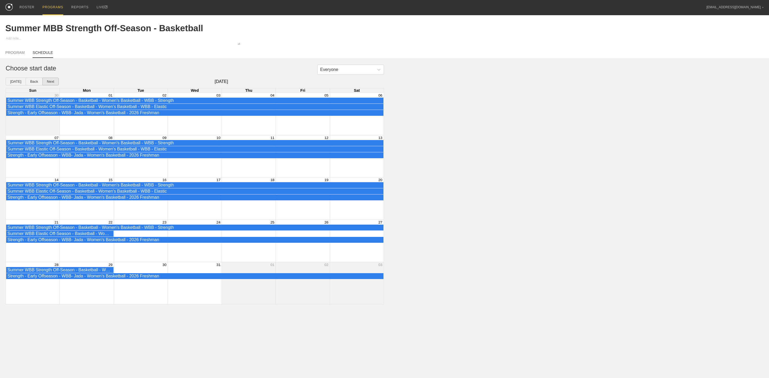
click at [52, 83] on button "Next" at bounding box center [50, 82] width 16 height 8
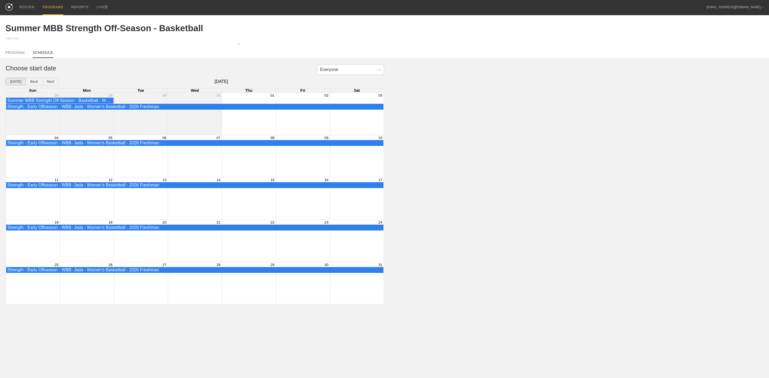
click at [11, 82] on button "[DATE]" at bounding box center [16, 82] width 20 height 8
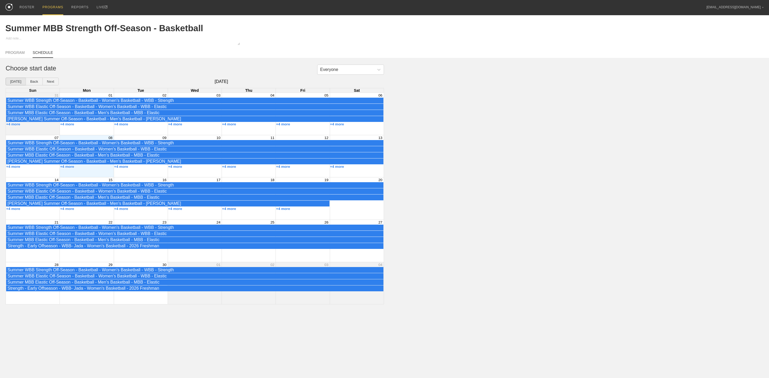
click at [11, 82] on button "[DATE]" at bounding box center [16, 82] width 20 height 8
click at [84, 145] on div "Summer WBB Strength Off-Season - Basketball - Women's Basketball - WBB - Streng…" at bounding box center [194, 143] width 375 height 5
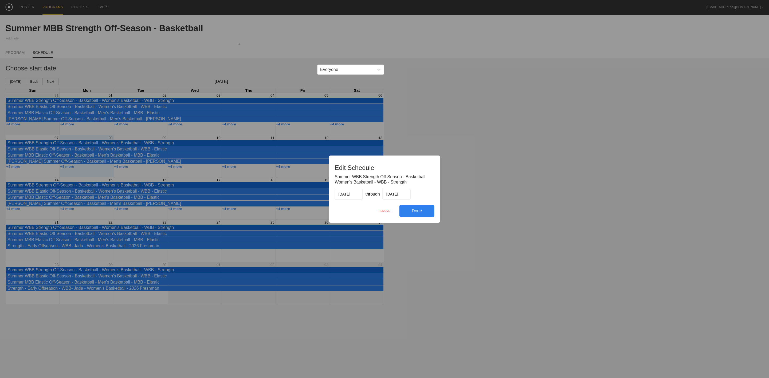
click at [417, 214] on div "Done" at bounding box center [417, 211] width 35 height 12
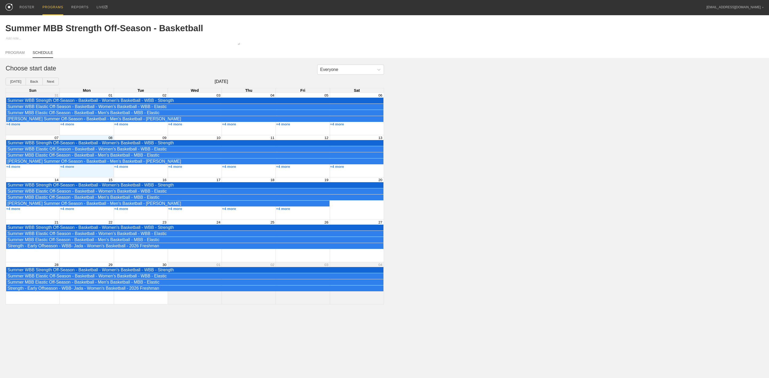
drag, startPoint x: 512, startPoint y: 175, endPoint x: 416, endPoint y: 186, distance: 96.3
click at [510, 173] on div "Everyone Choose start date [DATE] Back Next [DATE] Sun Mon Tue Wed Thu Fri Sat …" at bounding box center [384, 185] width 769 height 240
